Goal: Check status

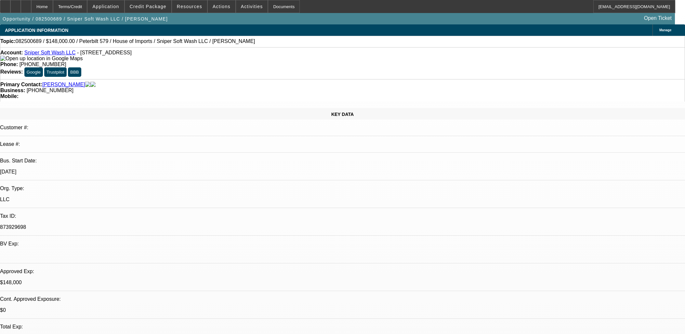
select select "0"
select select "2"
select select "0.1"
select select "4"
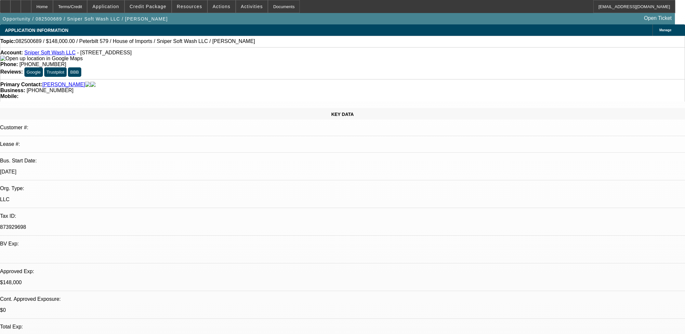
select select "0"
select select "2"
select select "0"
select select "6"
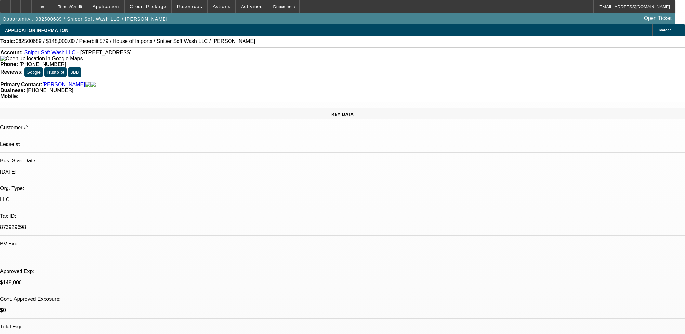
select select "0"
select select "2"
select select "0"
select select "6"
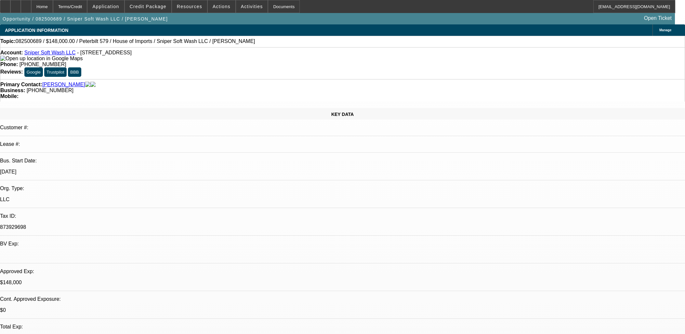
select select "0"
select select "2"
select select "0"
select select "6"
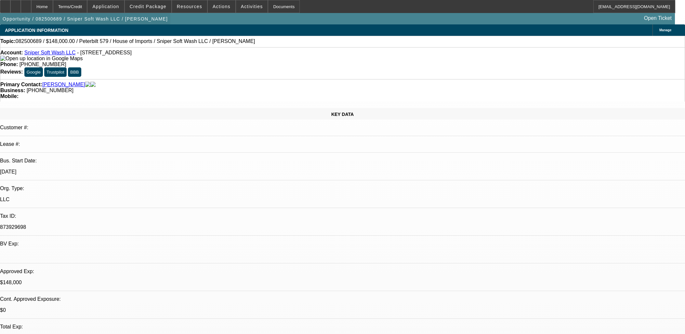
scroll to position [939, 0]
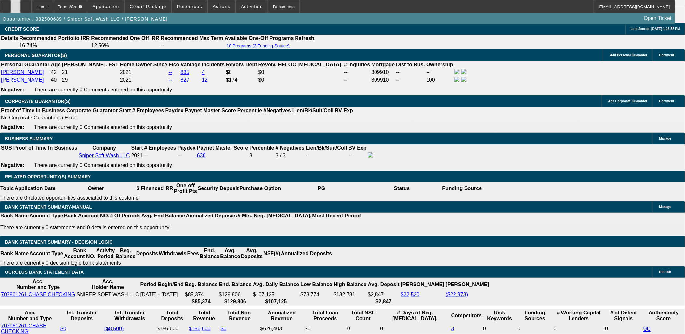
click at [21, 9] on div at bounding box center [15, 6] width 10 height 13
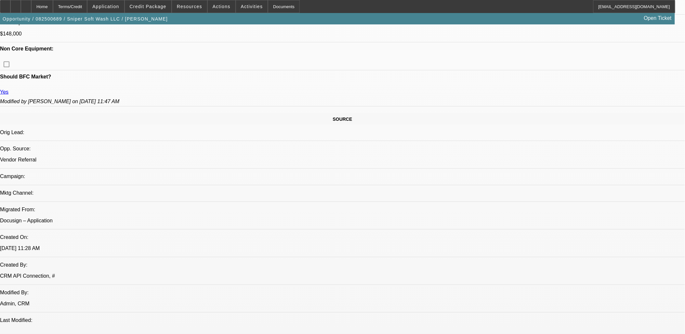
scroll to position [217, 0]
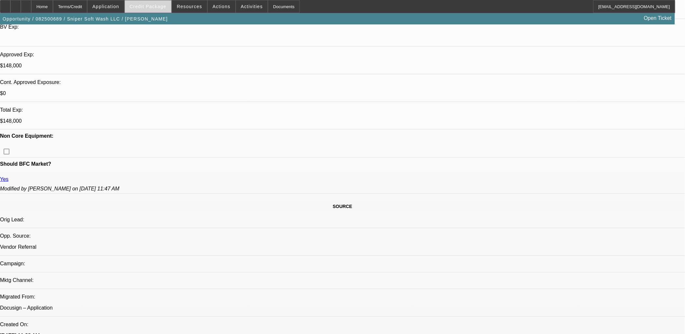
click at [151, 12] on span at bounding box center [148, 7] width 46 height 16
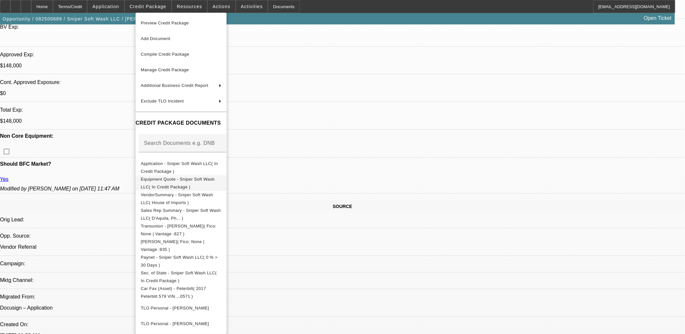
click at [209, 181] on span "Equipment Quote - Sniper Soft Wash LLC( In Credit Package )" at bounding box center [178, 182] width 74 height 13
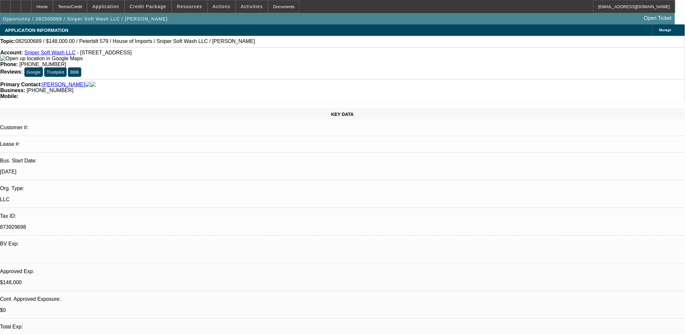
scroll to position [508, 0]
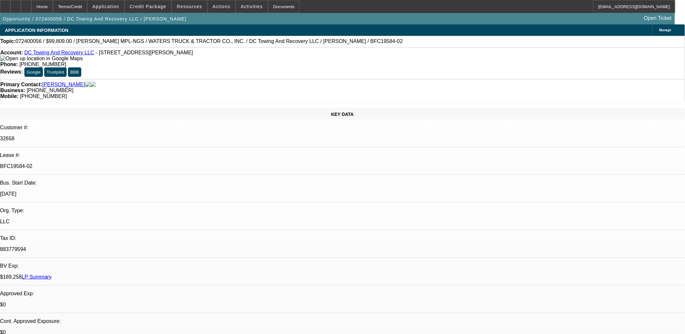
select select "0"
select select "2"
select select "0.1"
select select "0"
select select "2"
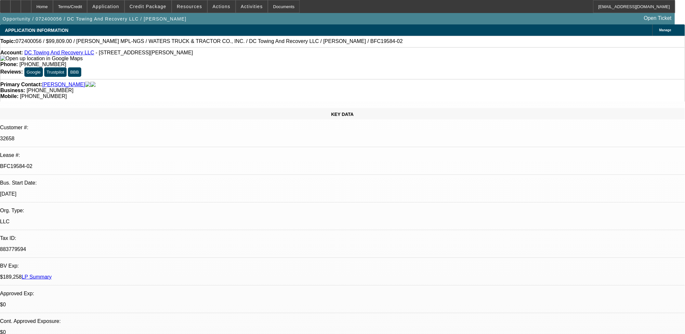
select select "0.1"
select select "0"
select select "2"
select select "0.1"
select select "0"
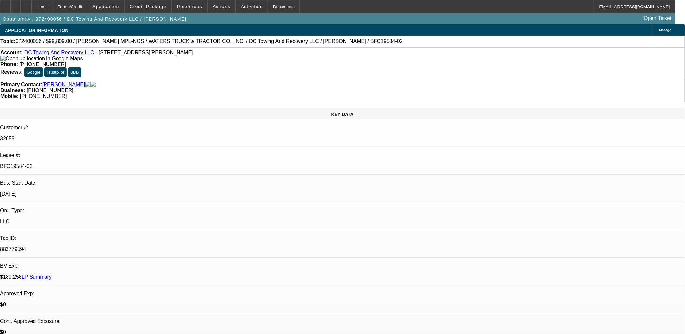
select select "0"
select select "1"
select select "2"
select select "4"
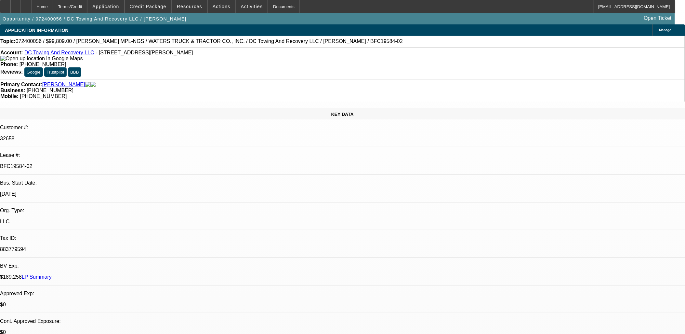
select select "1"
select select "2"
select select "4"
select select "1"
select select "2"
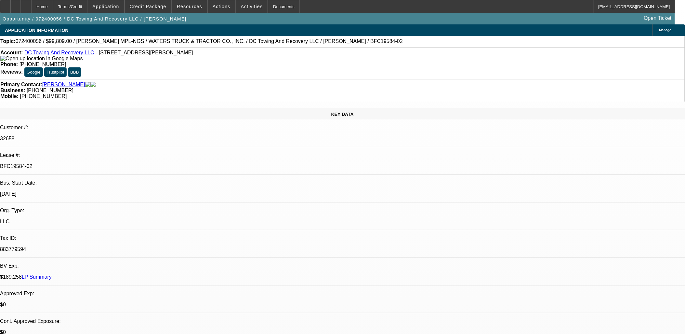
select select "4"
select select "1"
select select "6"
